Goal: Transaction & Acquisition: Purchase product/service

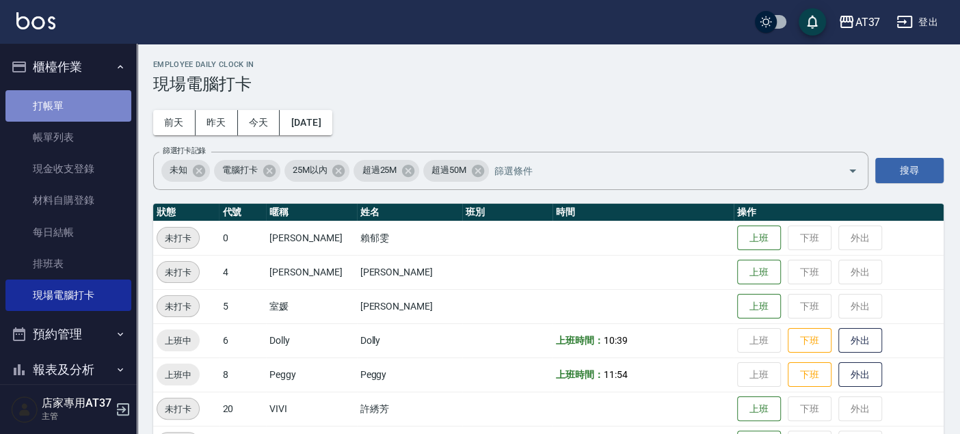
click at [82, 96] on link "打帳單" at bounding box center [68, 105] width 126 height 31
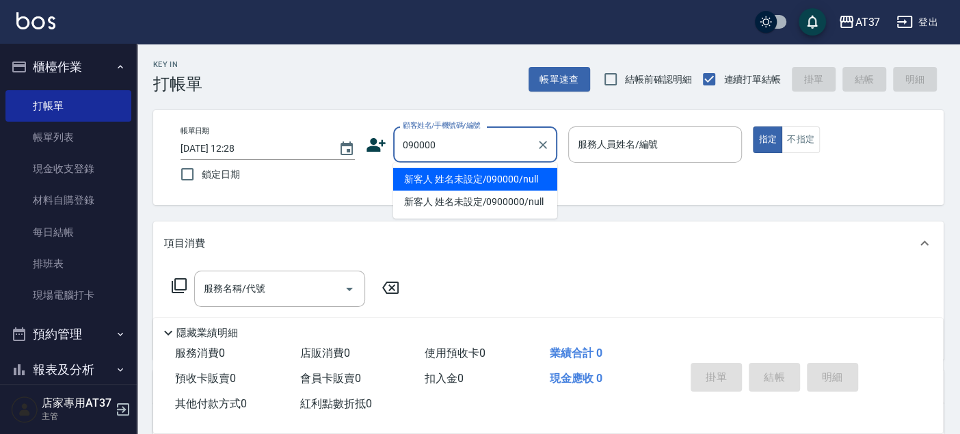
type input "新客人 姓名未設定/090000/null"
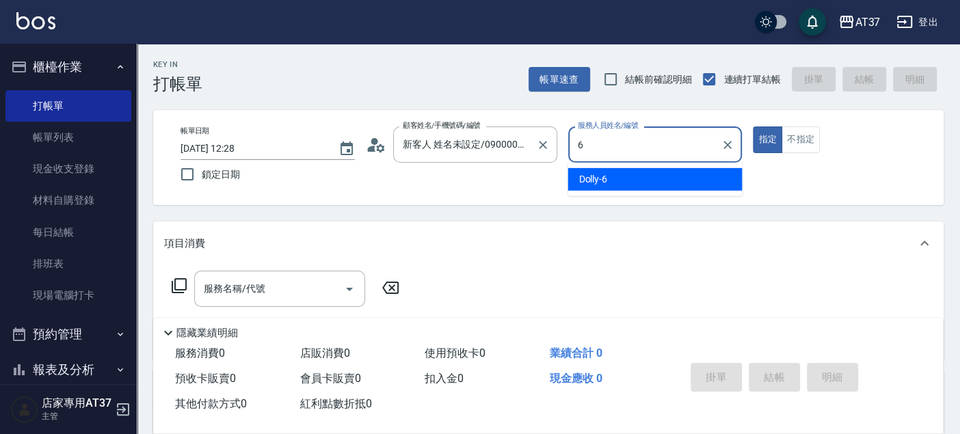
type input "6"
type button "true"
type input "Dolly-6"
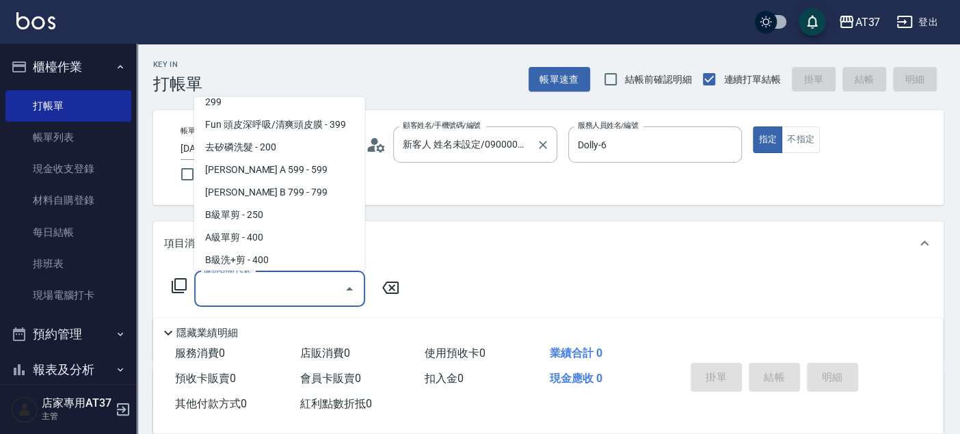
scroll to position [275, 0]
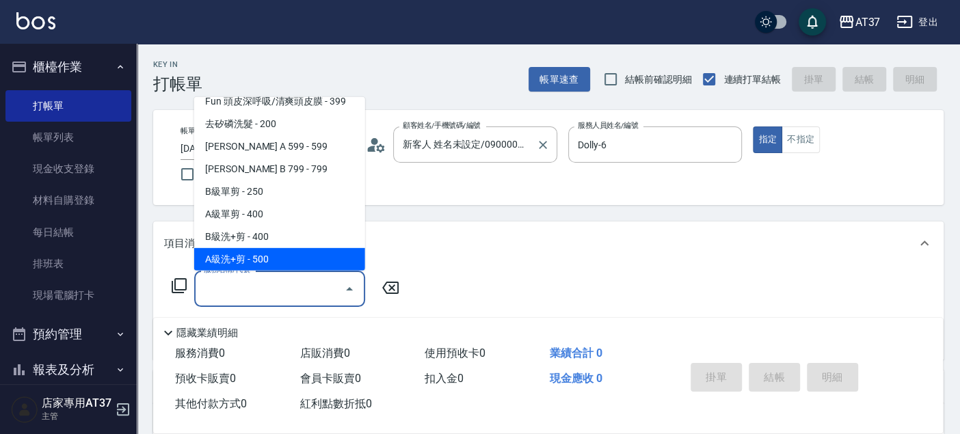
type input "A級洗+剪(204)"
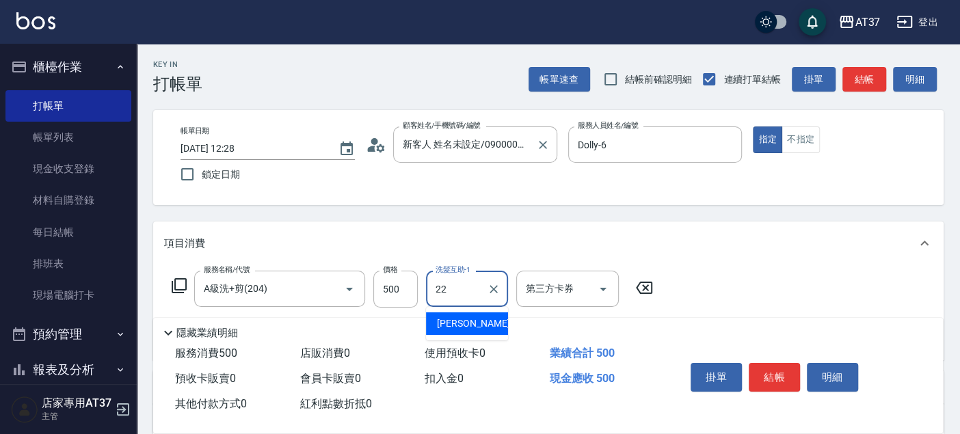
type input "威廉-22"
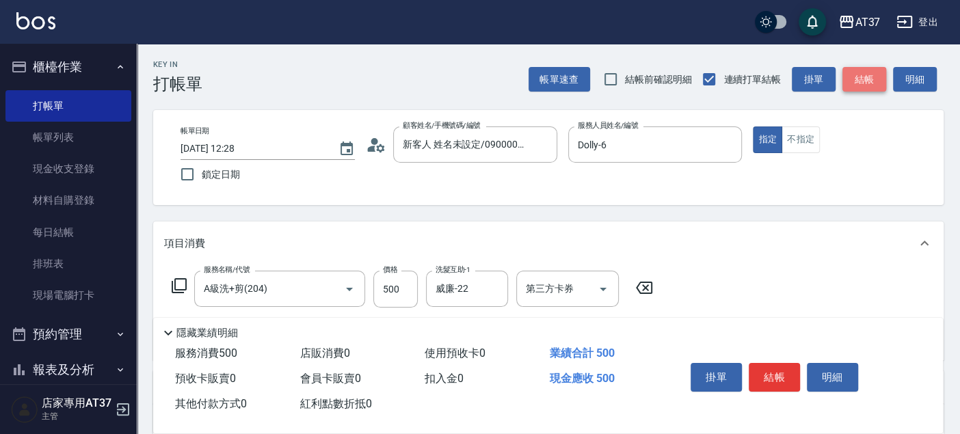
click at [865, 80] on button "結帳" at bounding box center [864, 79] width 44 height 25
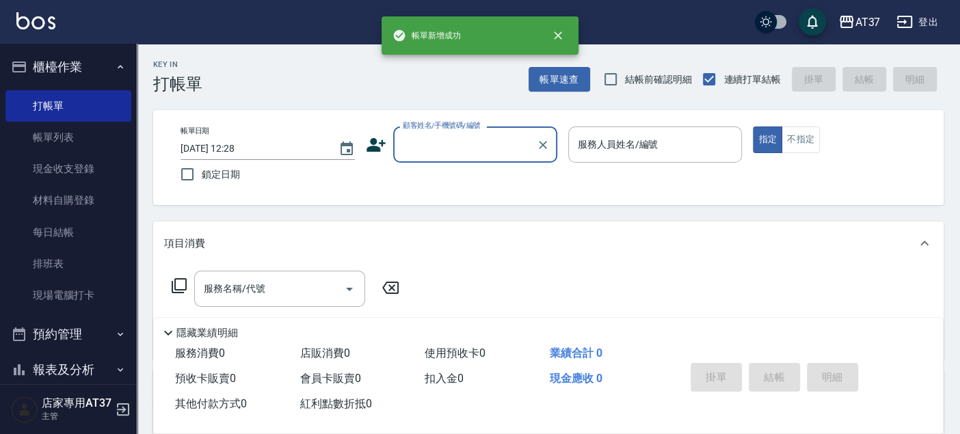
scroll to position [0, 0]
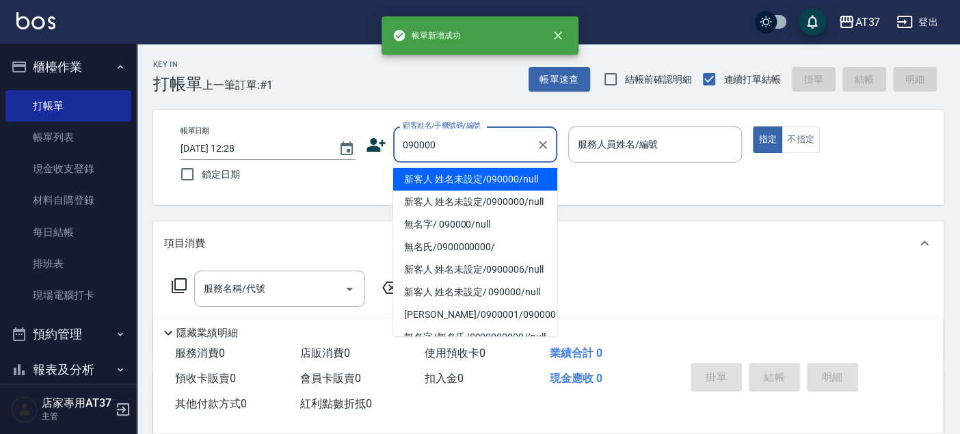
type input "新客人 姓名未設定/090000/null"
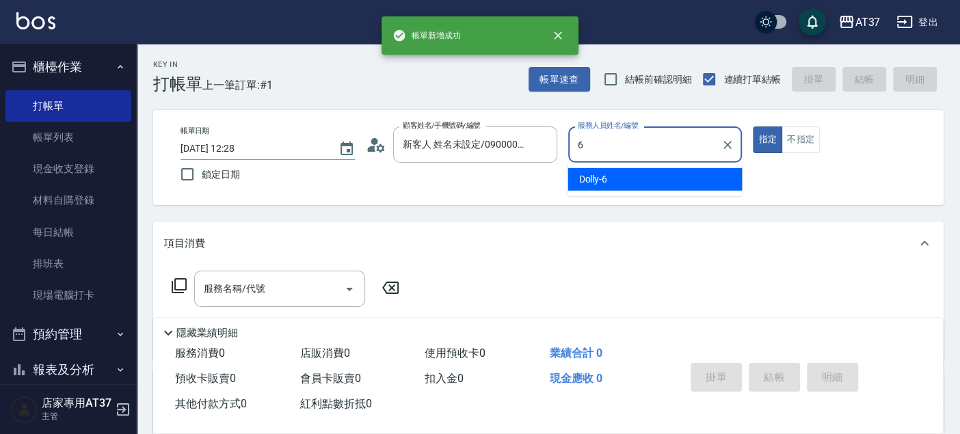
type input "Dolly-6"
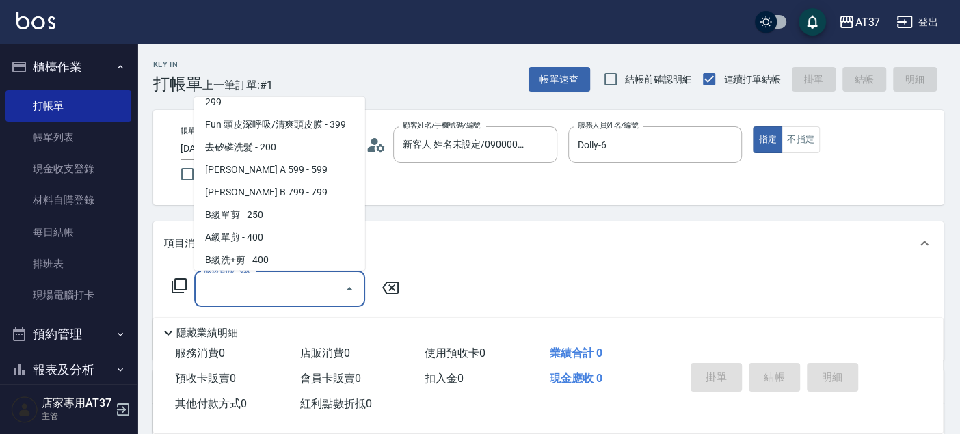
scroll to position [275, 0]
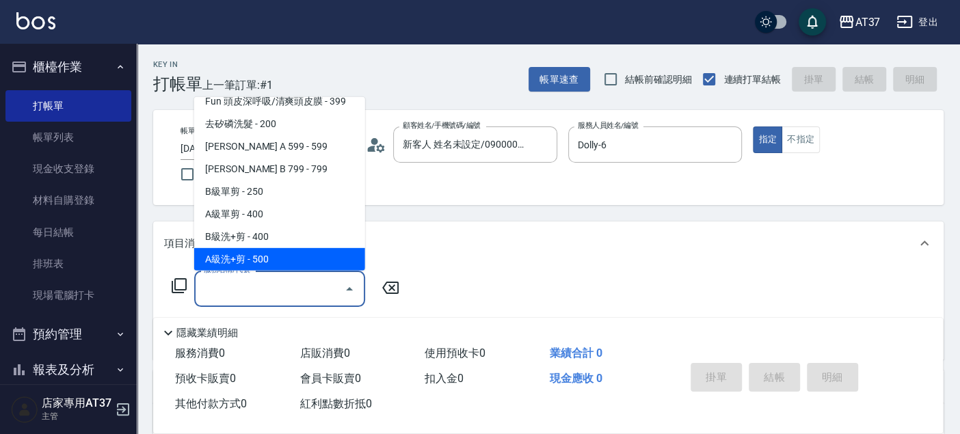
type input "A級洗+剪(204)"
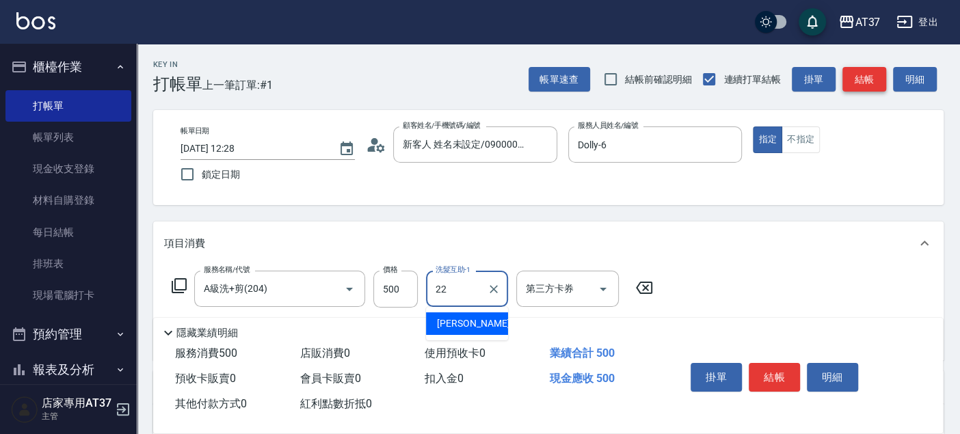
type input "威廉-22"
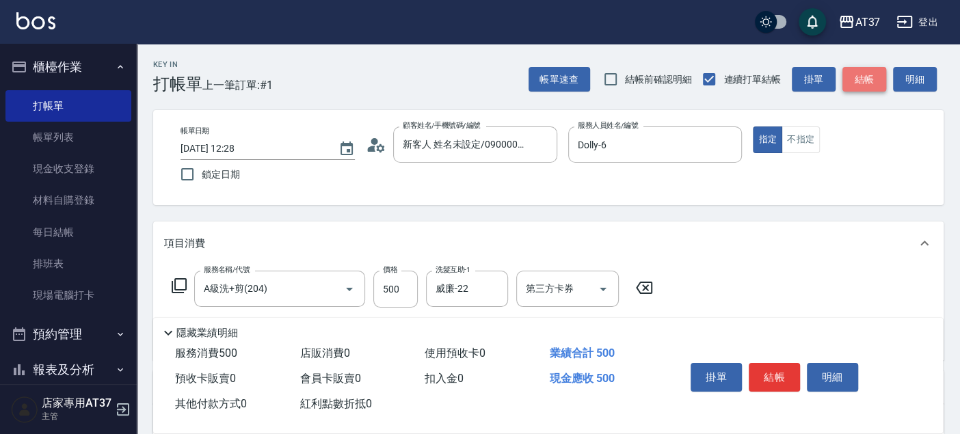
click at [865, 80] on button "結帳" at bounding box center [864, 79] width 44 height 25
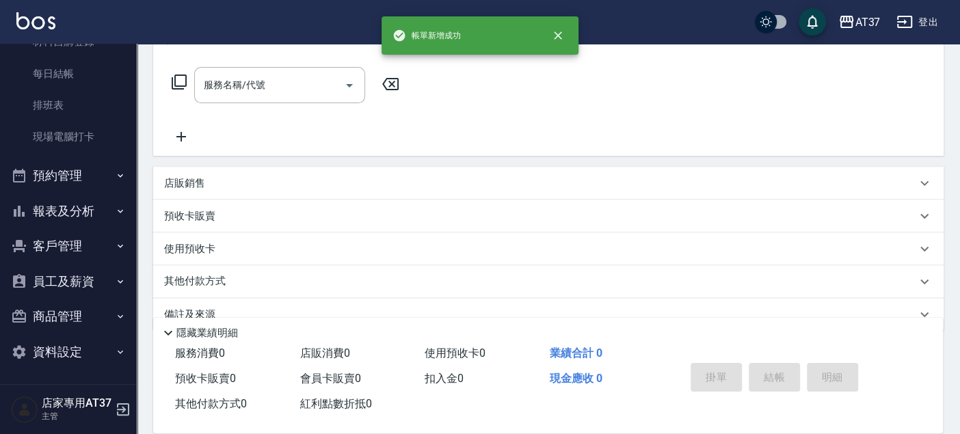
scroll to position [228, 0]
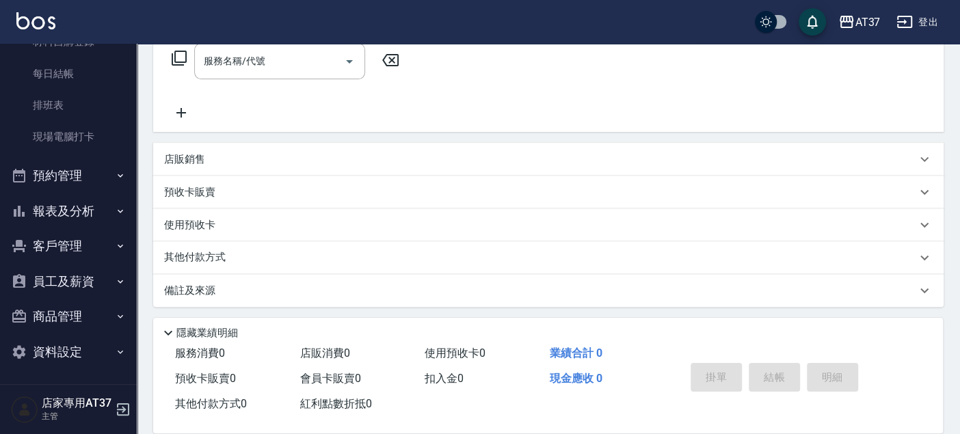
click at [98, 210] on button "報表及分析" at bounding box center [68, 211] width 126 height 36
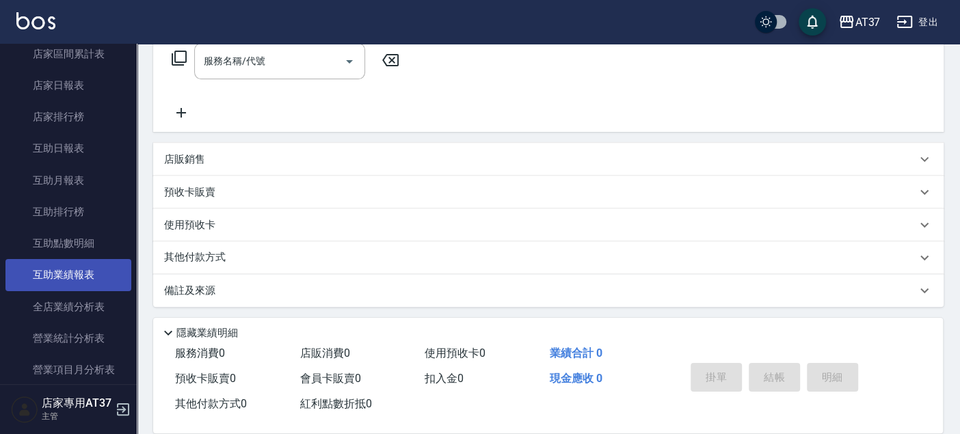
scroll to position [539, 0]
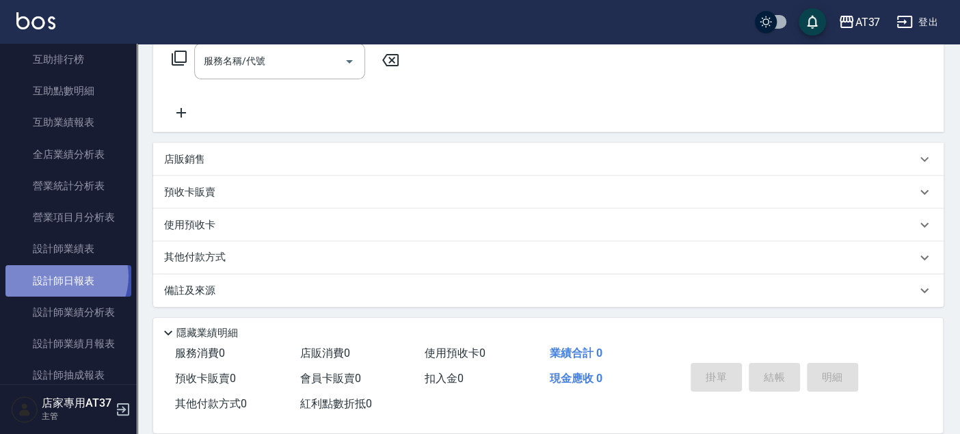
click at [62, 276] on link "設計師日報表" at bounding box center [68, 280] width 126 height 31
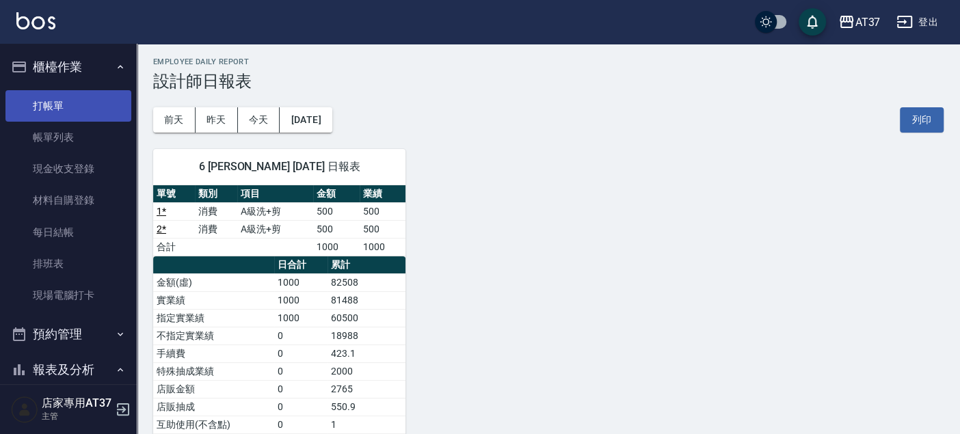
click at [73, 102] on link "打帳單" at bounding box center [68, 105] width 126 height 31
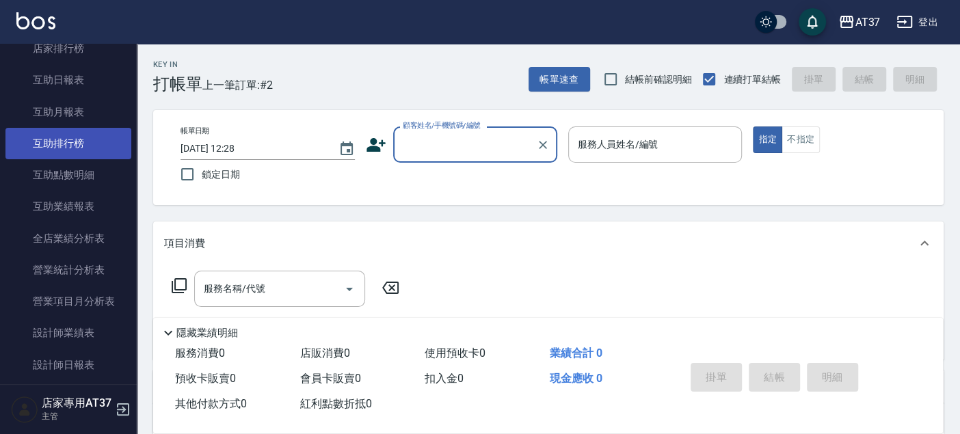
scroll to position [455, 0]
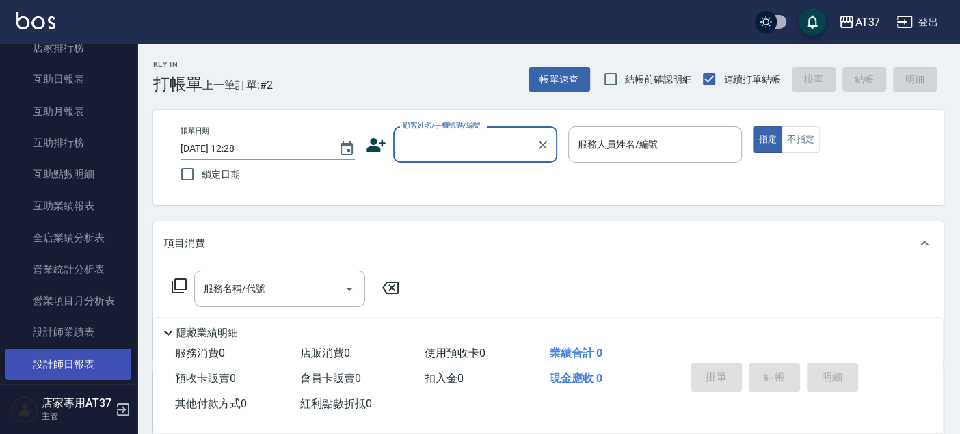
click at [99, 357] on link "設計師日報表" at bounding box center [68, 364] width 126 height 31
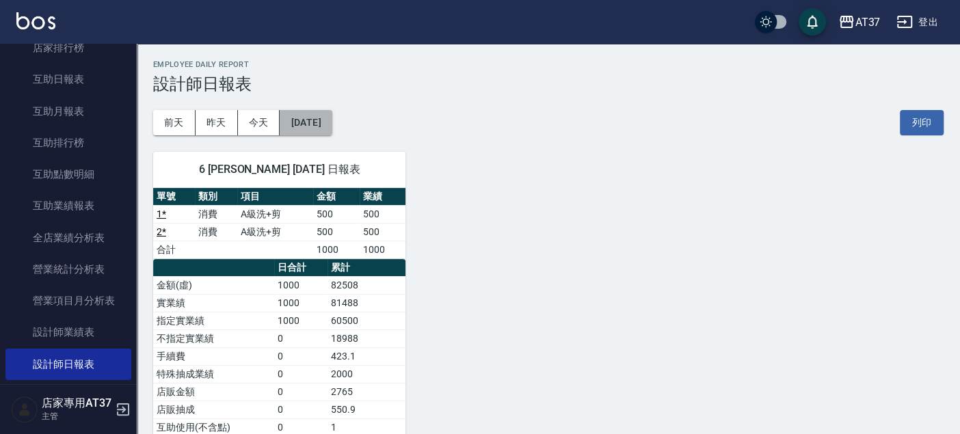
click at [306, 119] on button "[DATE]" at bounding box center [306, 122] width 52 height 25
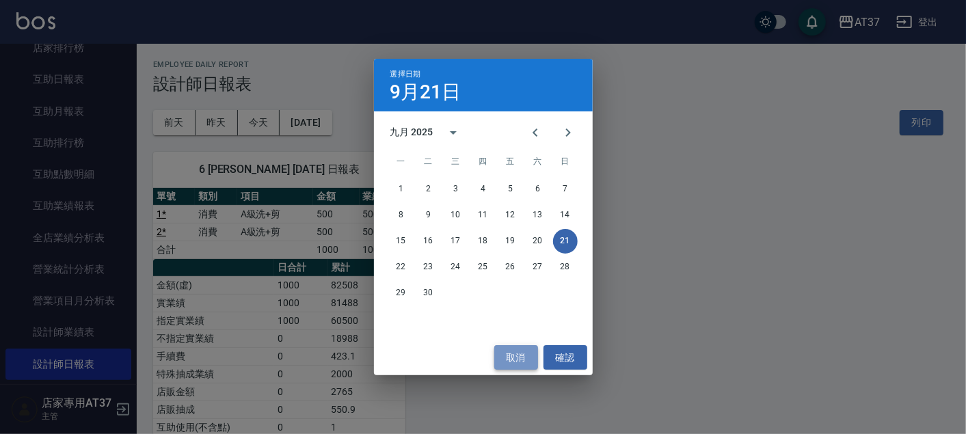
click at [509, 360] on button "取消" at bounding box center [516, 357] width 44 height 25
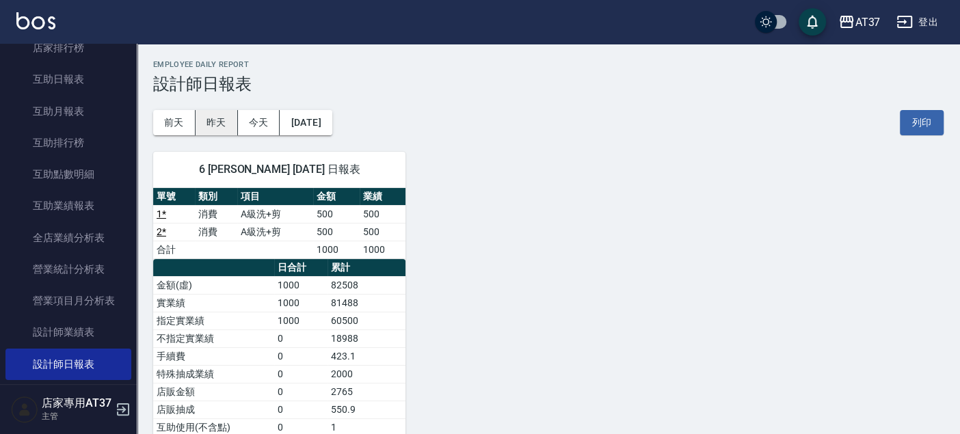
click at [212, 129] on button "昨天" at bounding box center [216, 122] width 42 height 25
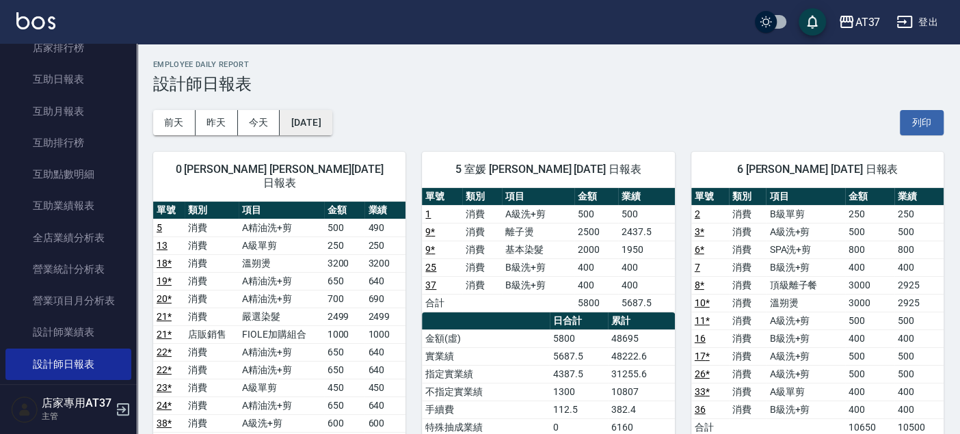
click at [297, 114] on button "[DATE]" at bounding box center [306, 122] width 52 height 25
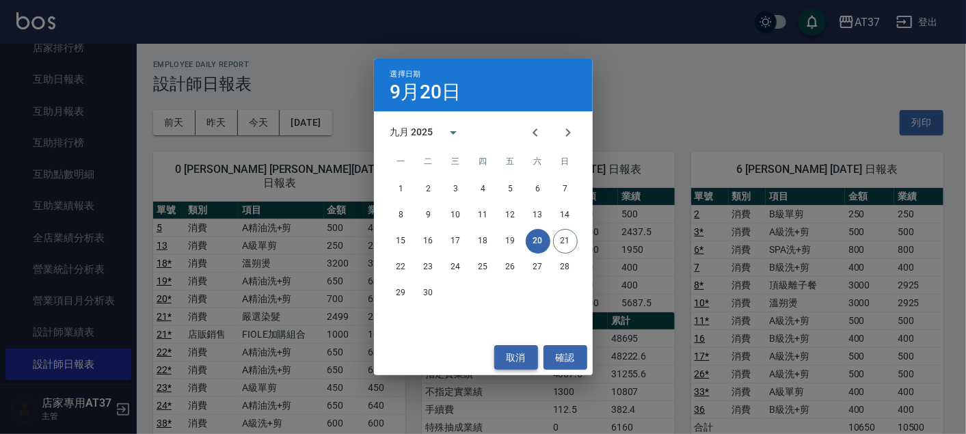
click at [523, 359] on button "取消" at bounding box center [516, 357] width 44 height 25
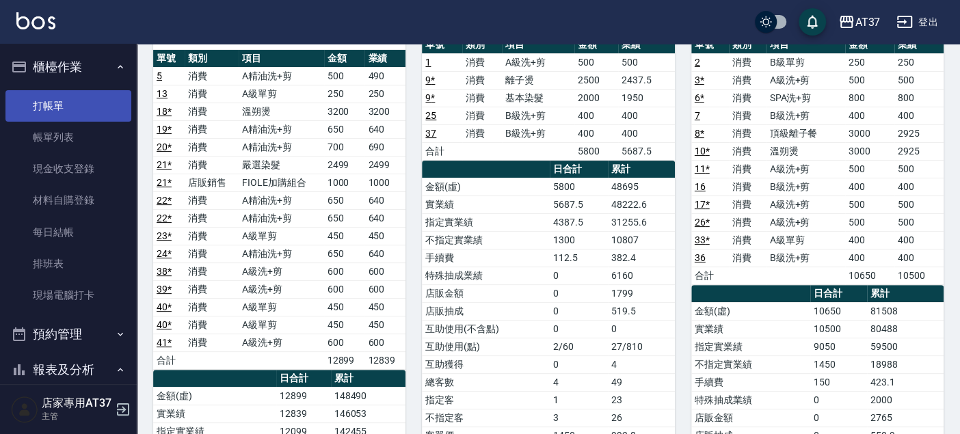
click at [63, 109] on link "打帳單" at bounding box center [68, 105] width 126 height 31
